Goal: Task Accomplishment & Management: Complete application form

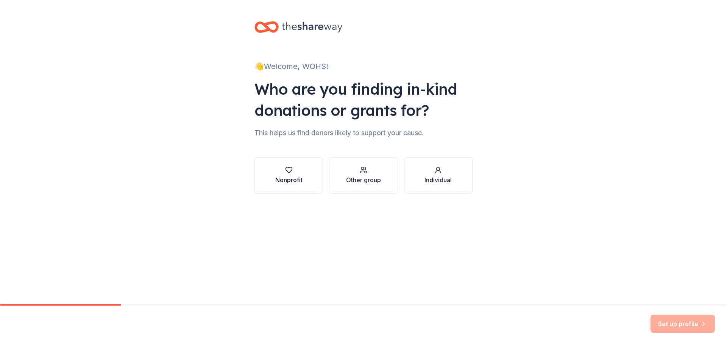
click at [294, 178] on div "Nonprofit" at bounding box center [288, 179] width 27 height 9
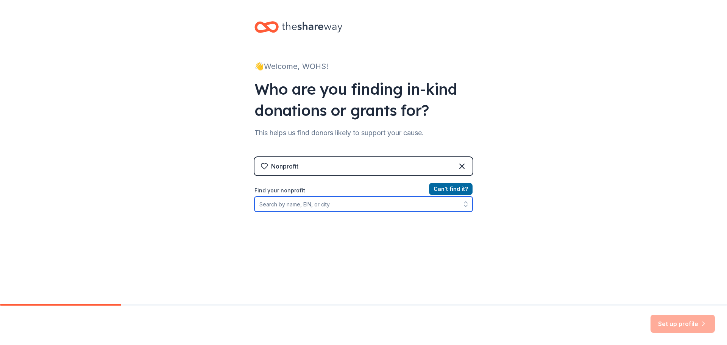
click at [302, 206] on input "Find your nonprofit" at bounding box center [363, 203] width 218 height 15
type input "West-Oak High school"
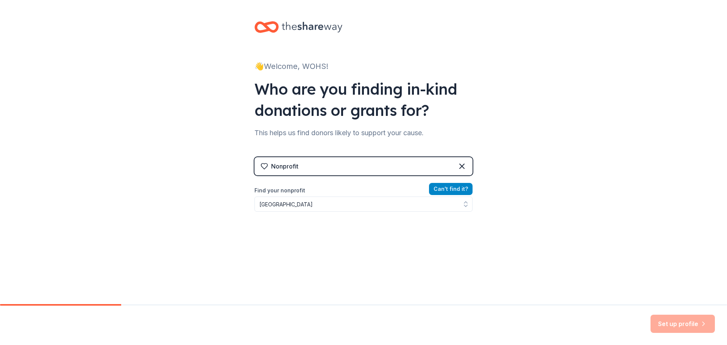
click at [436, 184] on button "Can ' t find it?" at bounding box center [451, 189] width 44 height 12
click at [441, 193] on button "Can ' t find it?" at bounding box center [451, 189] width 44 height 12
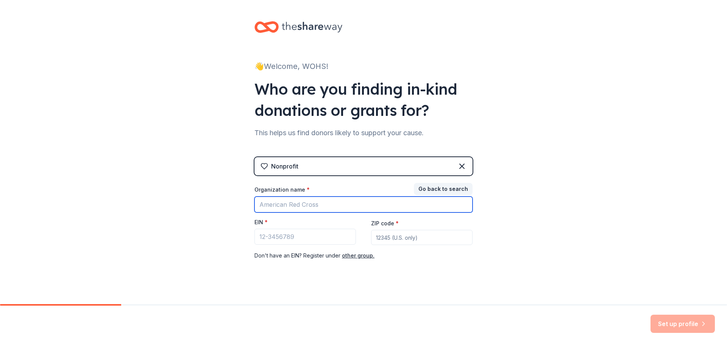
click at [324, 208] on input "Organization name *" at bounding box center [363, 204] width 218 height 16
type input "Westminster, SC"
drag, startPoint x: 329, startPoint y: 207, endPoint x: 389, endPoint y: 235, distance: 67.4
click at [212, 198] on div "👋 Welcome, WOHS! Who are you finding in-kind donations or grants for? This help…" at bounding box center [363, 155] width 727 height 311
type input "29693"
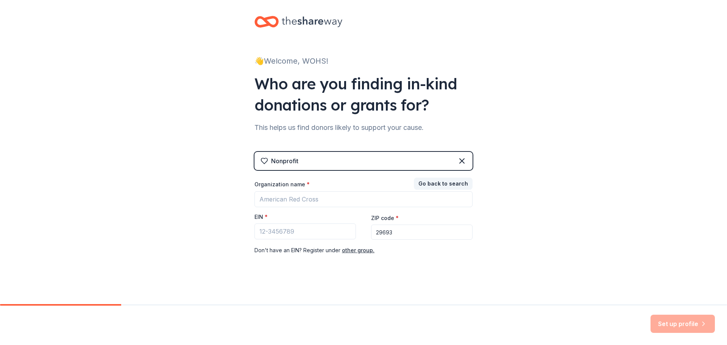
scroll to position [8, 0]
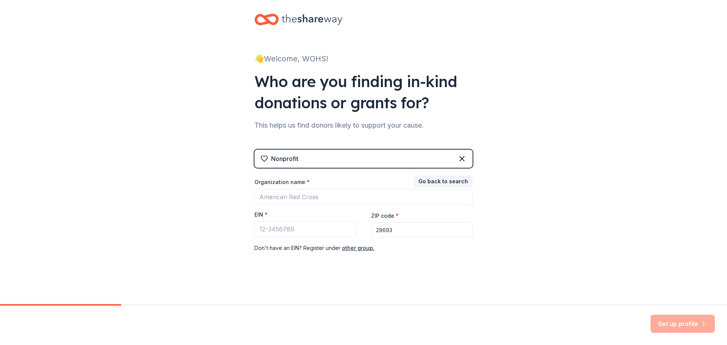
click at [405, 230] on input "29693" at bounding box center [421, 229] width 101 height 15
click at [432, 177] on button "Go back to search" at bounding box center [443, 181] width 59 height 12
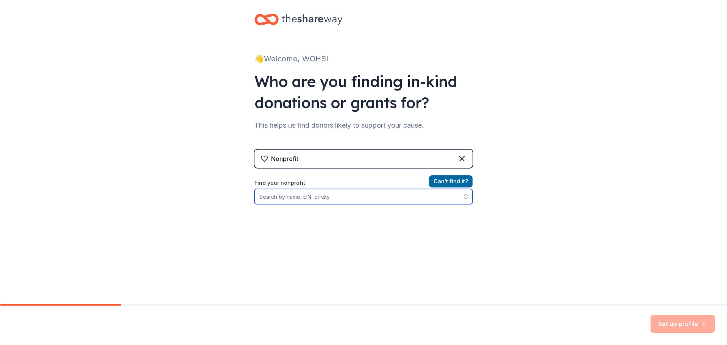
click at [285, 199] on input "Find your nonprofit" at bounding box center [363, 196] width 218 height 15
type input "westminster, sc"
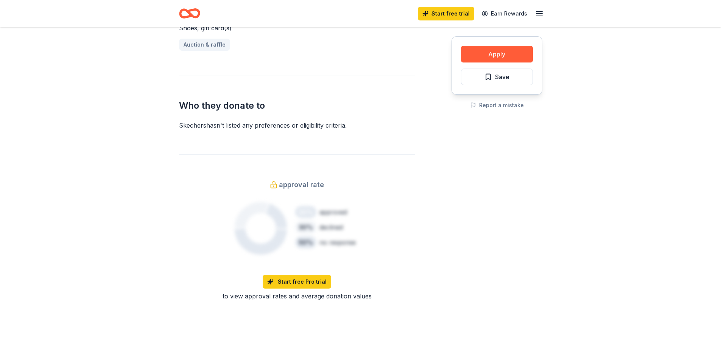
scroll to position [338, 0]
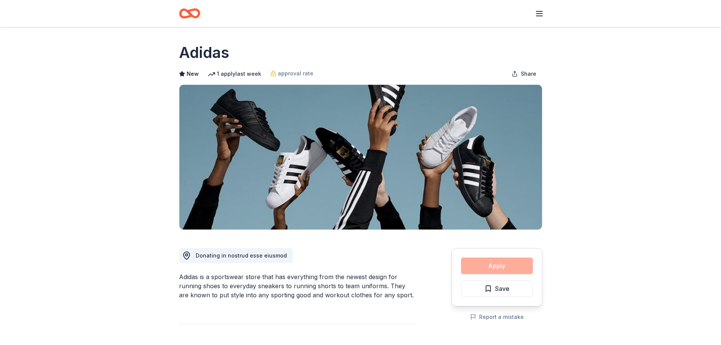
scroll to position [0, 0]
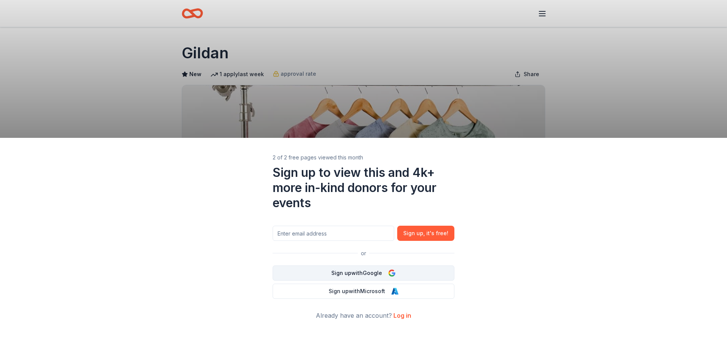
click at [368, 274] on button "Sign up with Google" at bounding box center [363, 272] width 182 height 15
